Goal: Find specific page/section: Find specific page/section

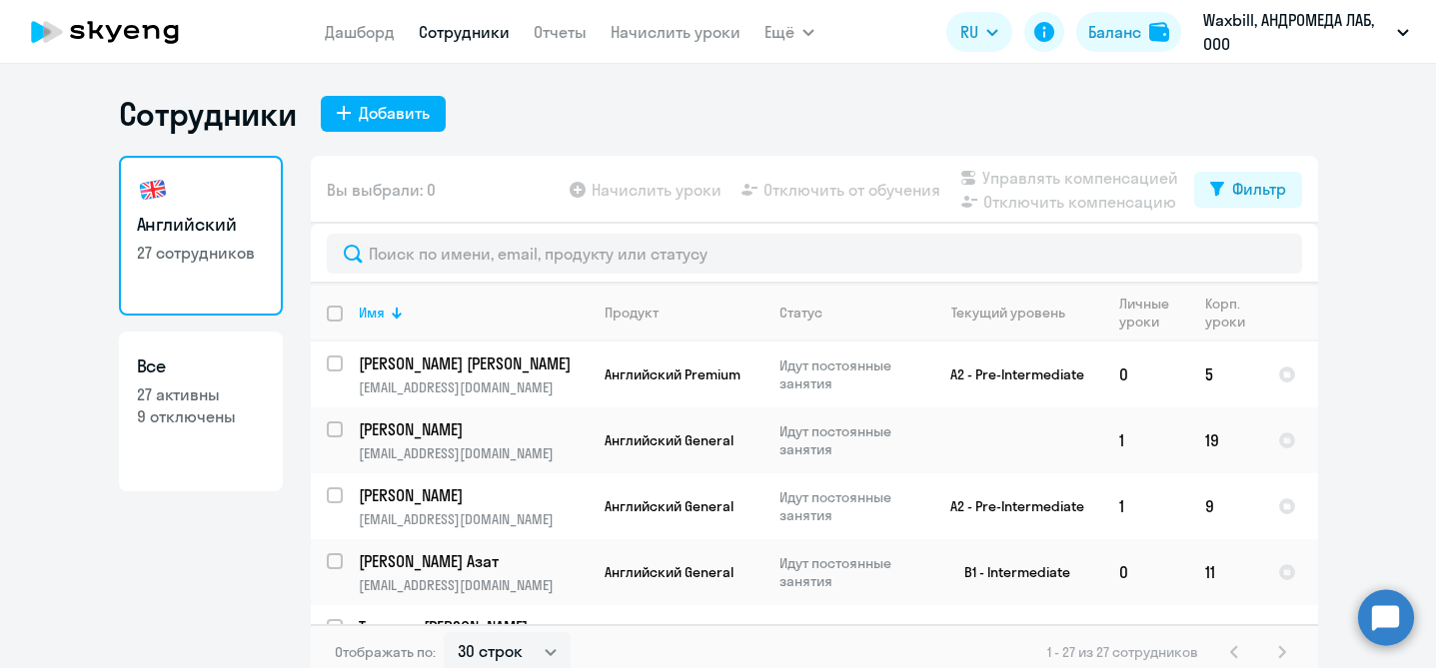
select select "30"
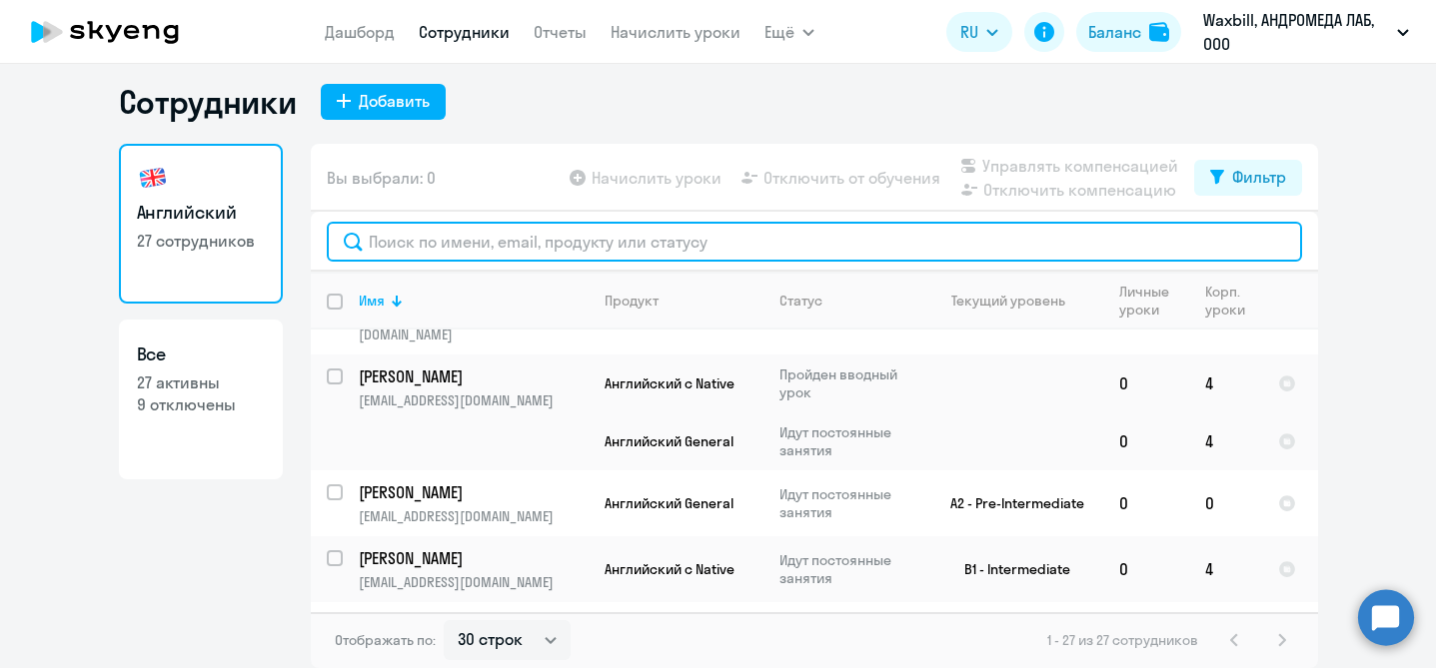
click at [571, 242] on input "text" at bounding box center [814, 242] width 975 height 40
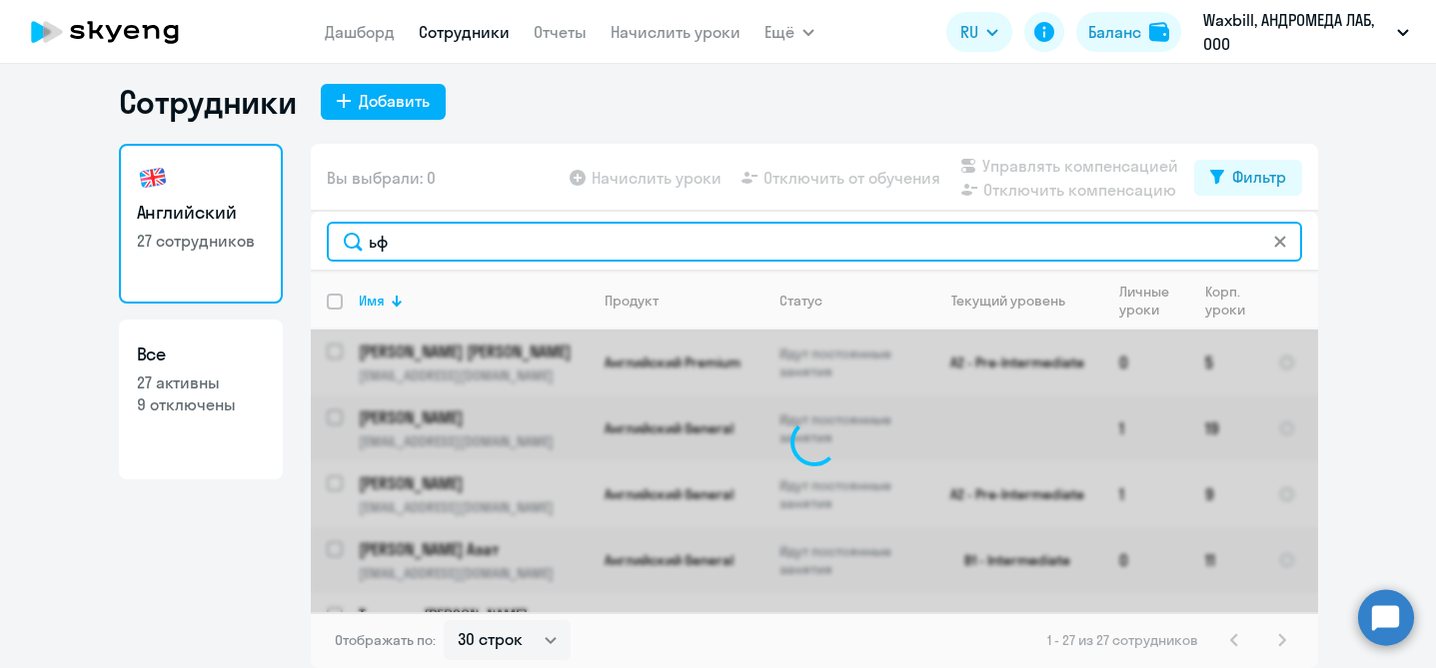
type input "ь"
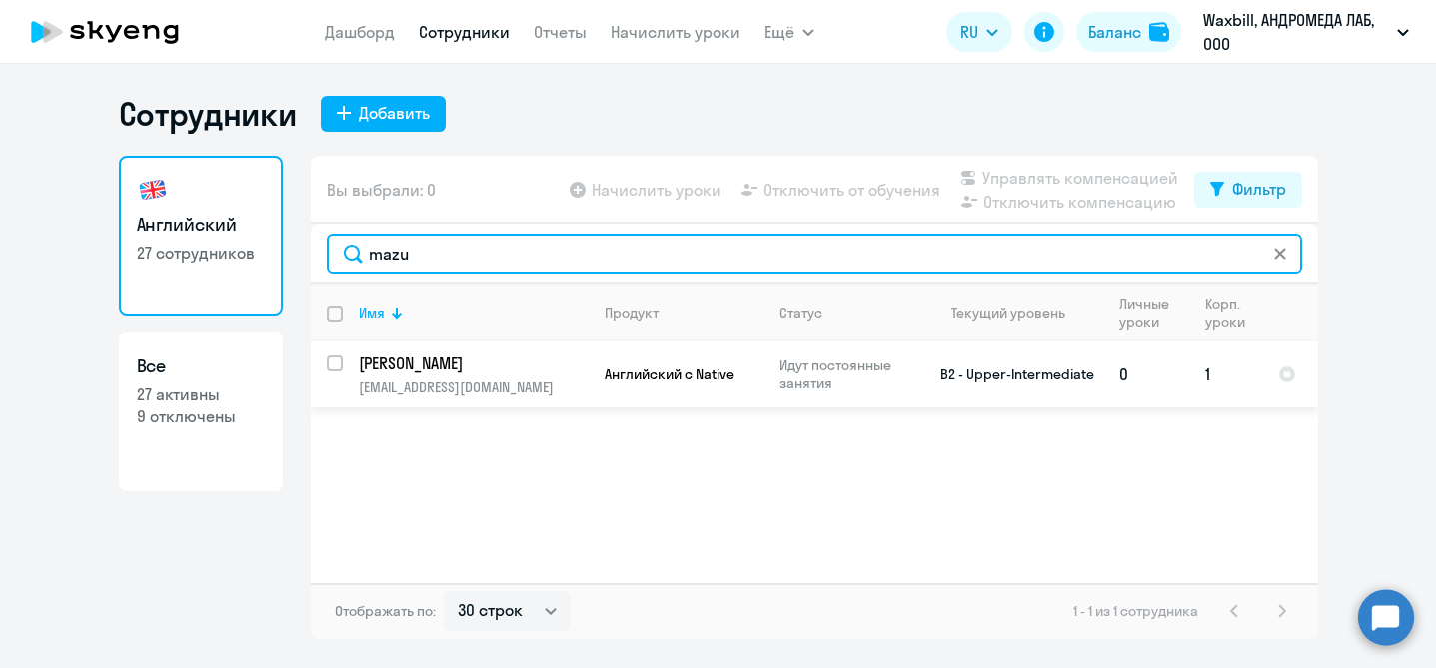
type input "mazu"
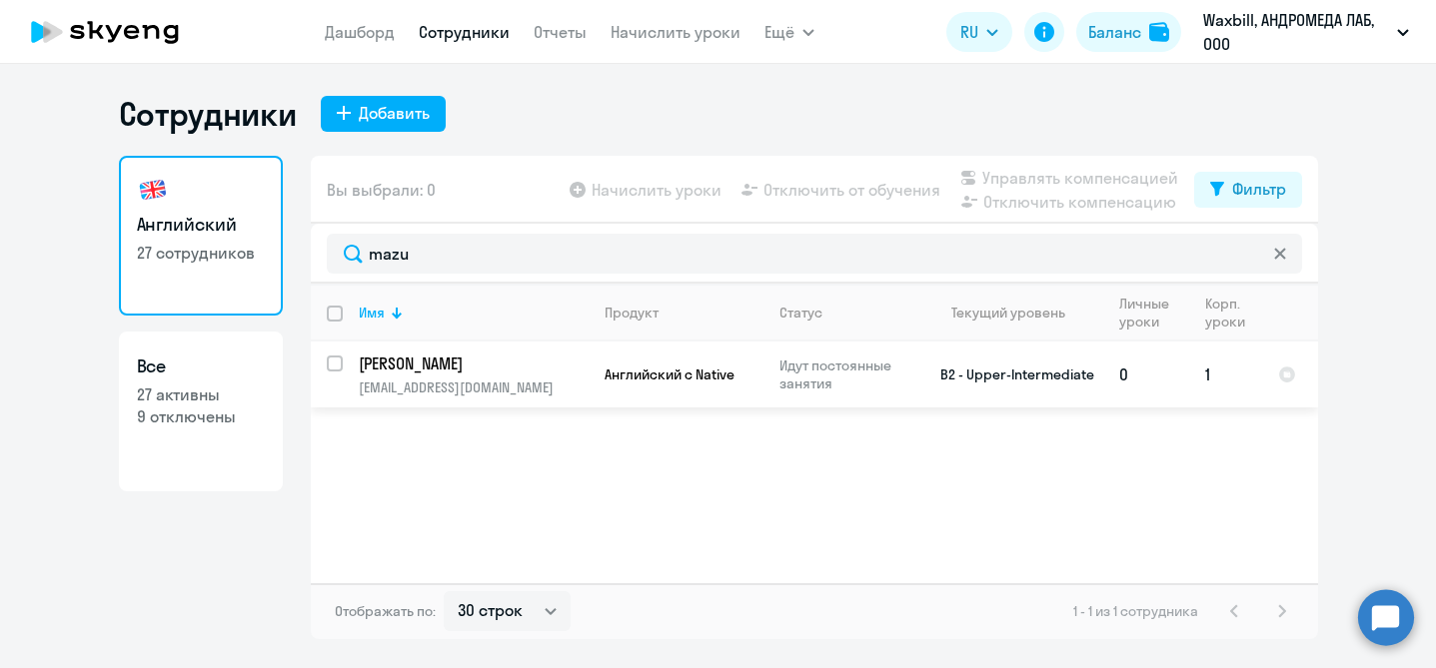
click at [646, 388] on td "Английский с Native" at bounding box center [675, 375] width 175 height 66
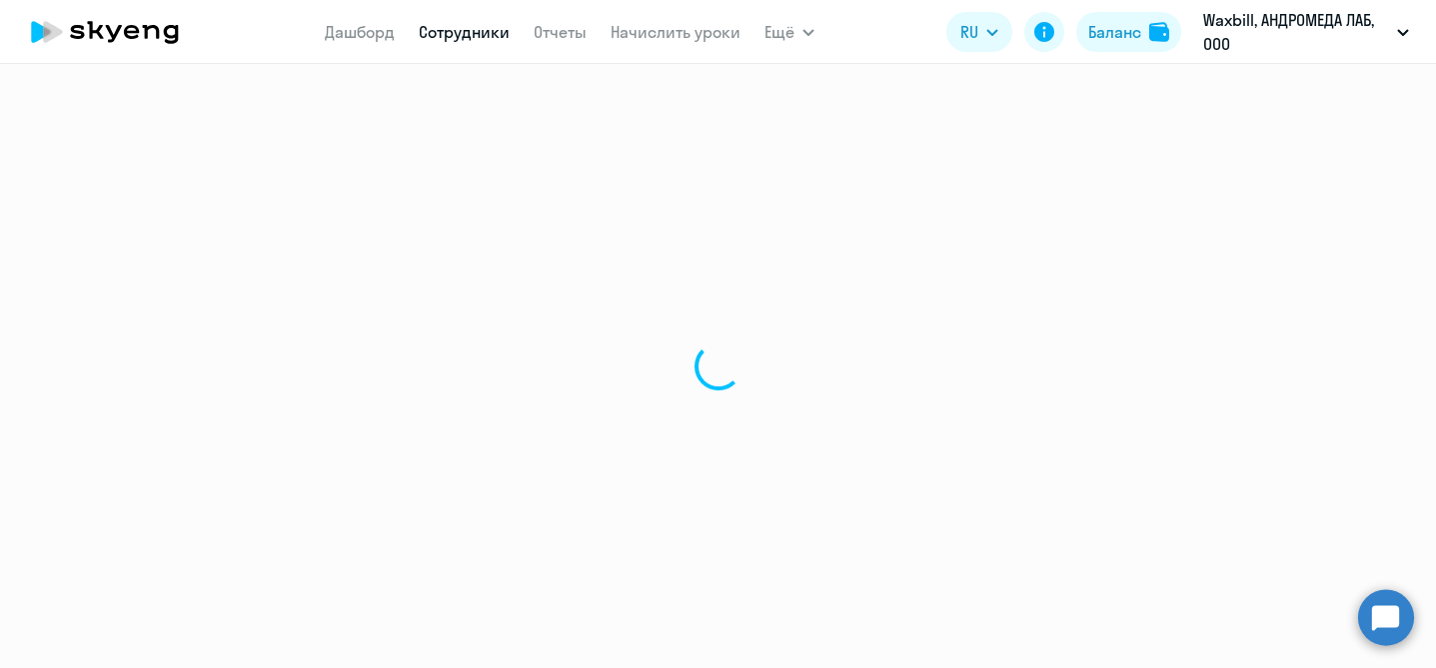
select select "english"
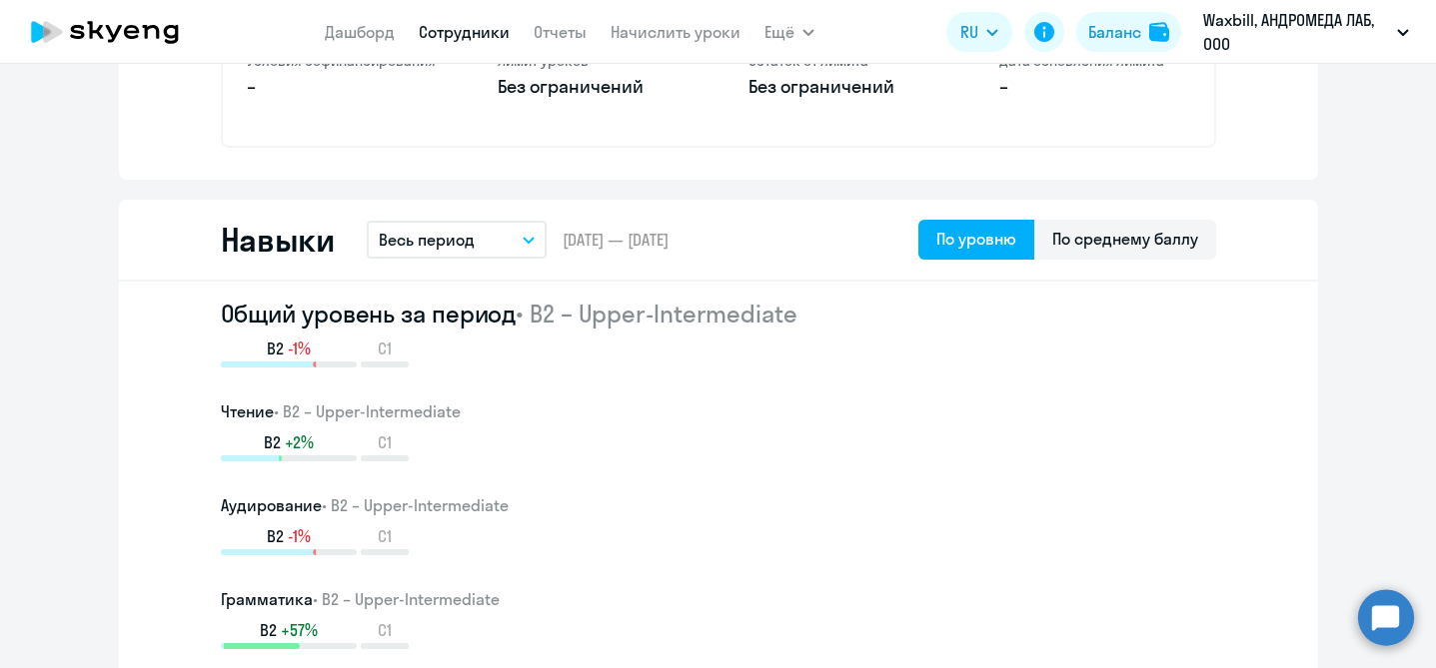
scroll to position [988, 0]
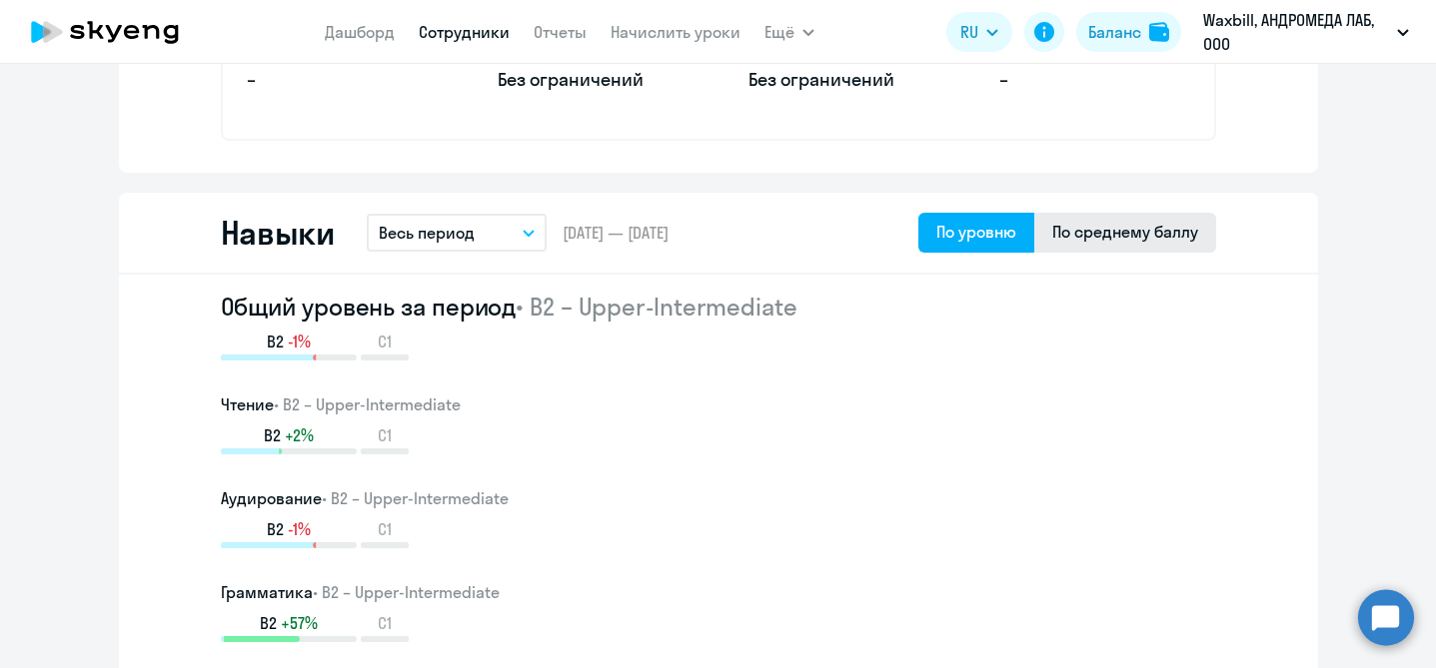
click at [1131, 228] on div "По среднему баллу" at bounding box center [1125, 232] width 146 height 24
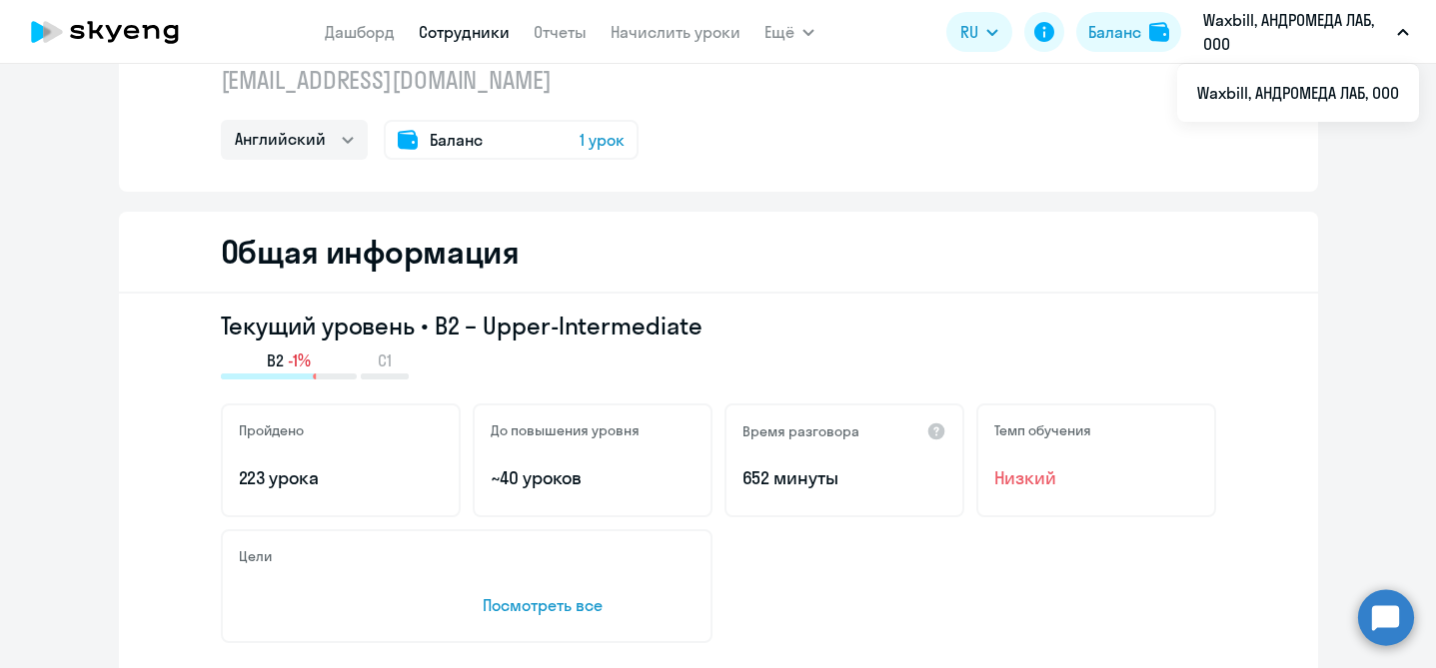
scroll to position [0, 0]
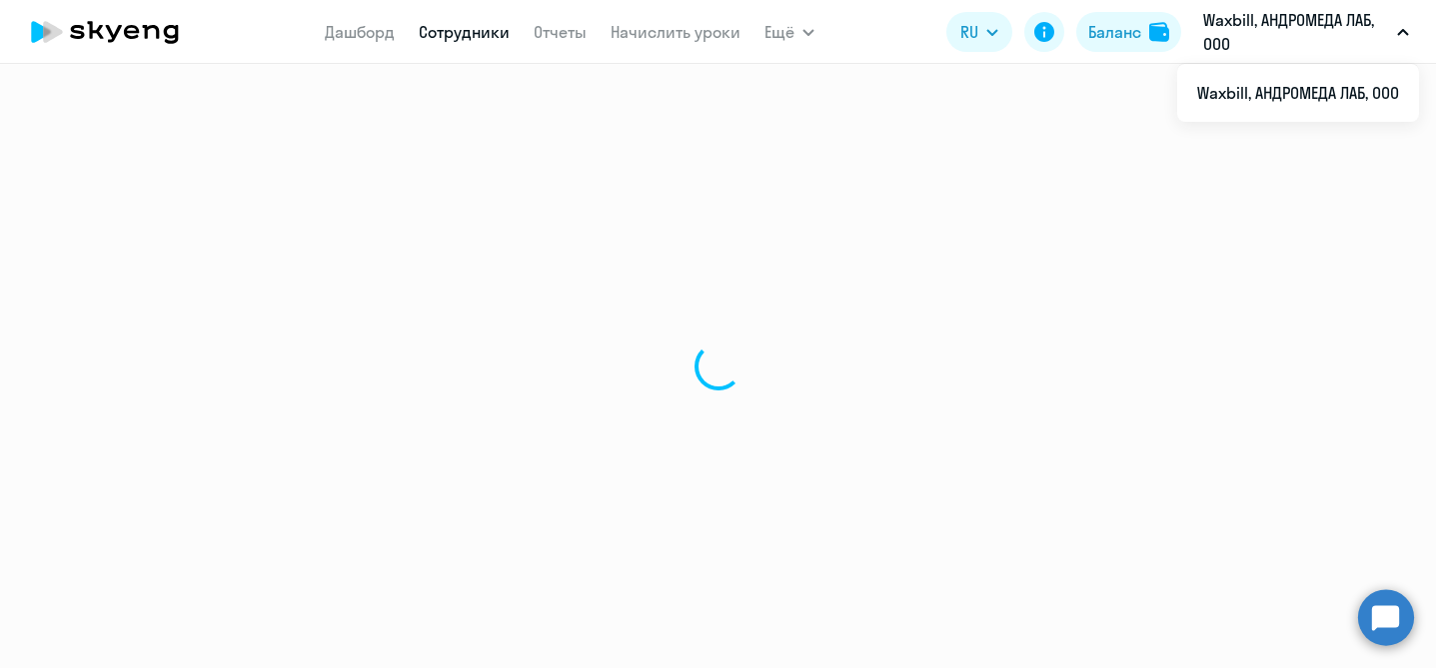
select select "30"
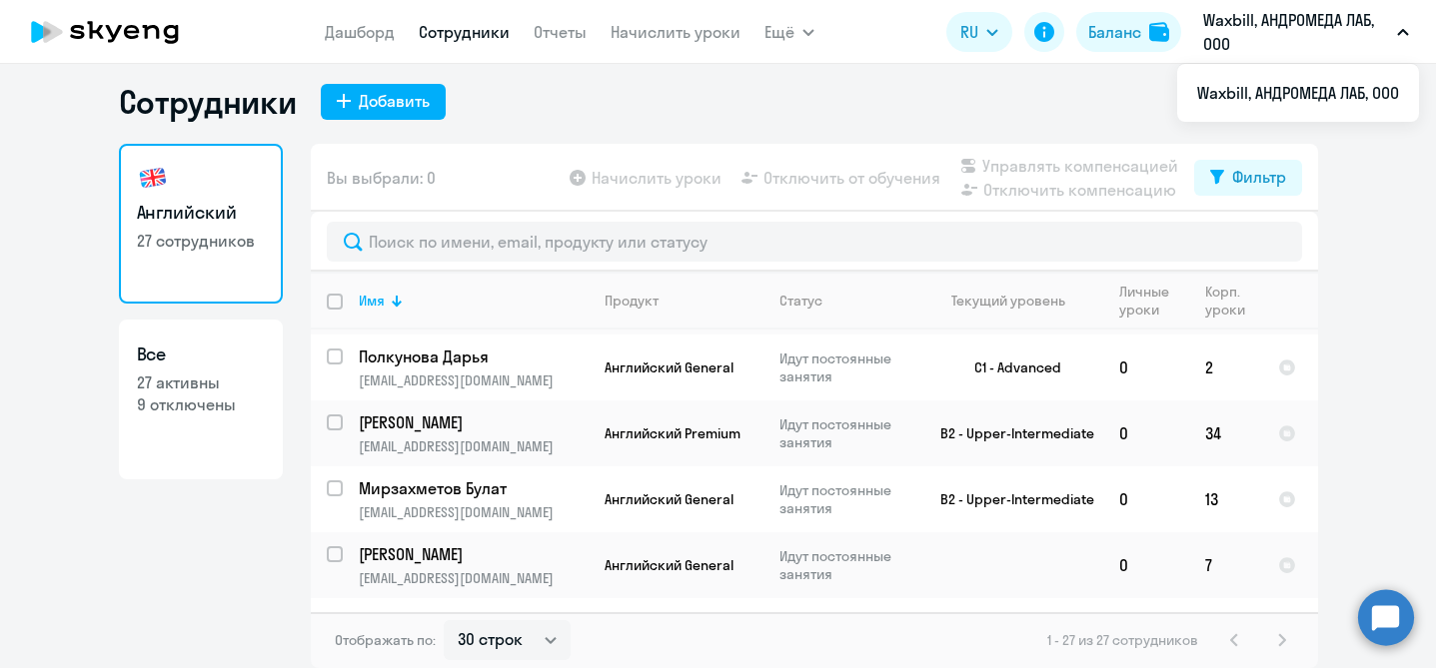
scroll to position [771, 0]
